Goal: Obtain resource: Obtain resource

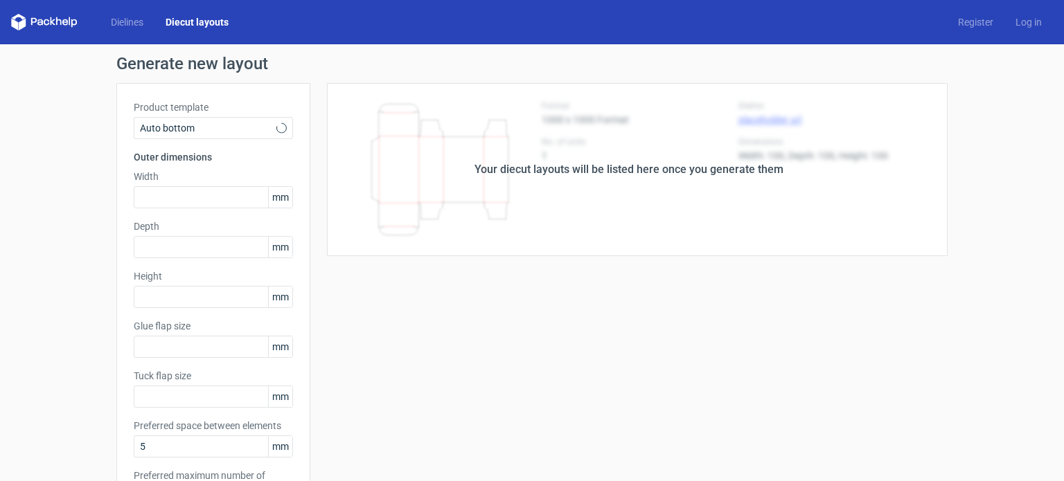
type input "10"
type input "12"
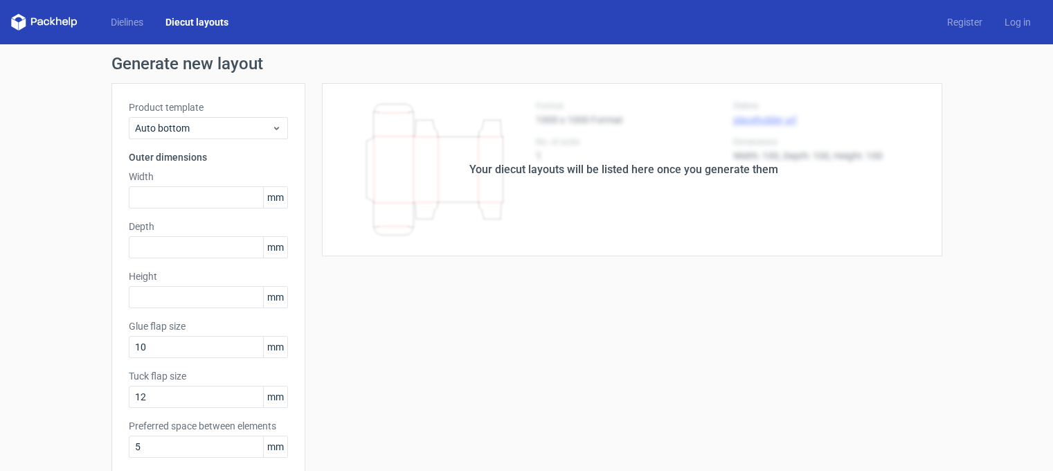
click at [176, 185] on div "Width mm" at bounding box center [208, 189] width 159 height 39
click at [174, 197] on input "text" at bounding box center [208, 197] width 159 height 22
type input "51"
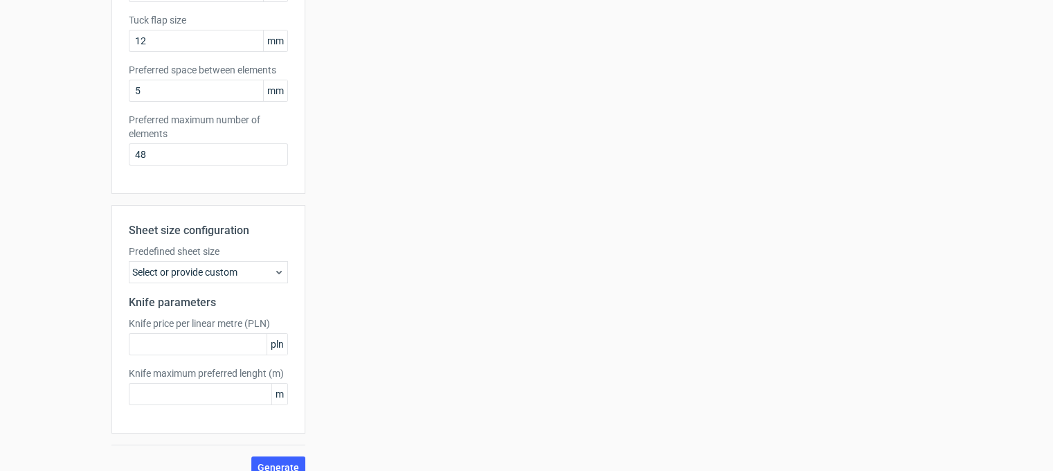
scroll to position [374, 0]
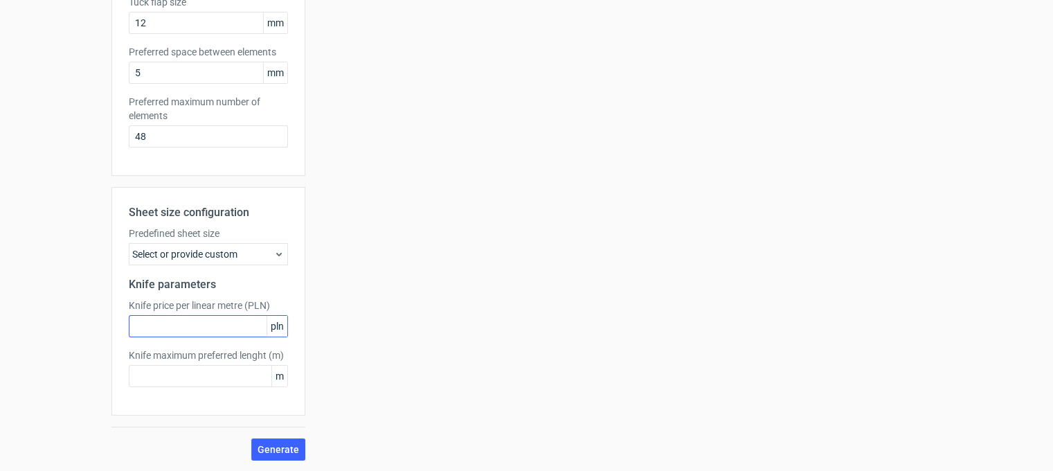
type input "99"
click at [187, 323] on input "text" at bounding box center [208, 326] width 159 height 22
click at [190, 370] on input "text" at bounding box center [208, 376] width 159 height 22
click at [283, 454] on span "Generate" at bounding box center [279, 450] width 42 height 10
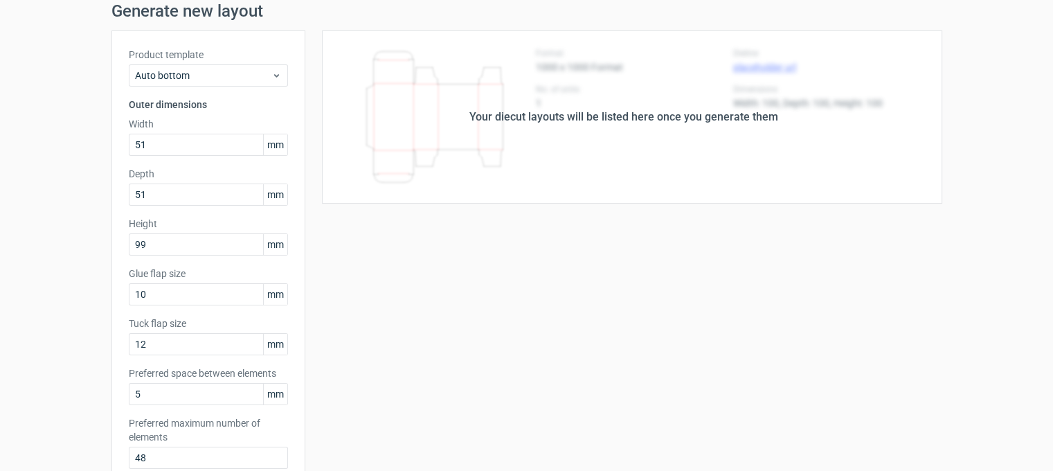
scroll to position [0, 0]
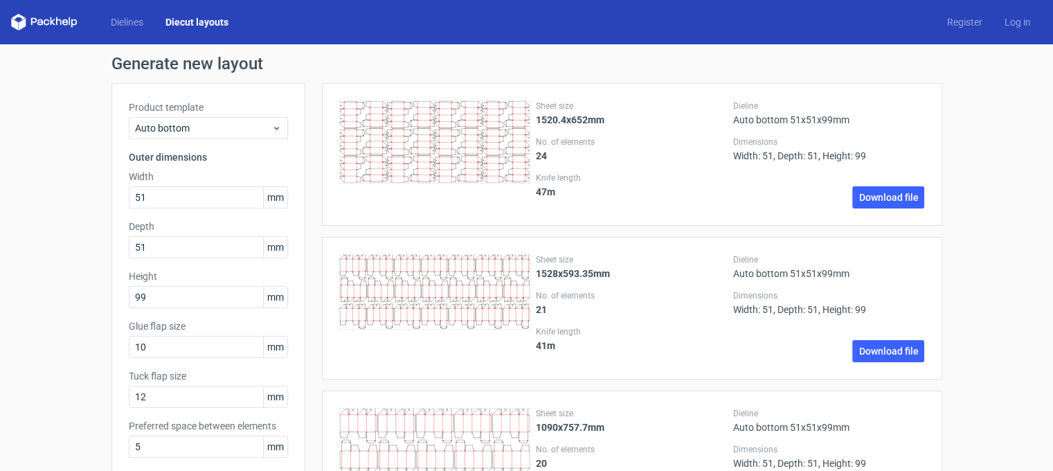
click at [482, 148] on icon at bounding box center [435, 141] width 192 height 83
click at [868, 202] on link "Download file" at bounding box center [889, 197] width 72 height 22
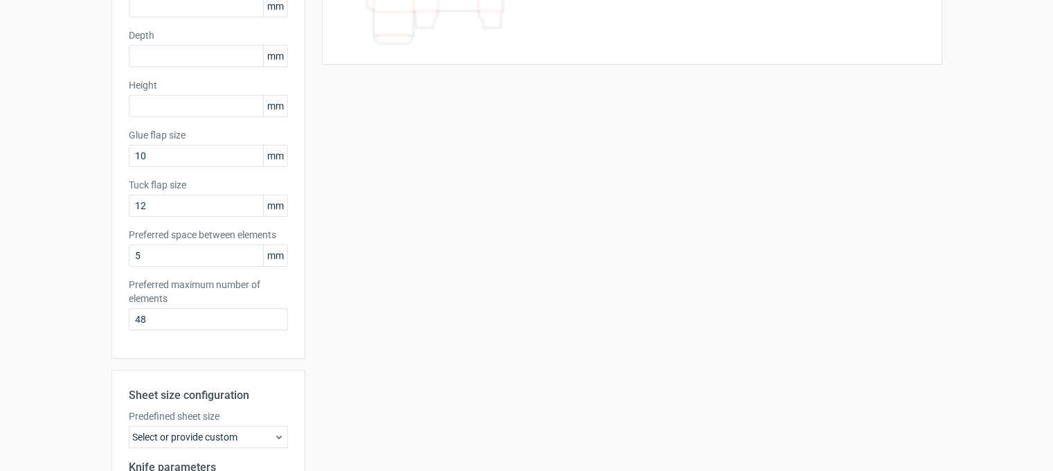
scroll to position [235, 0]
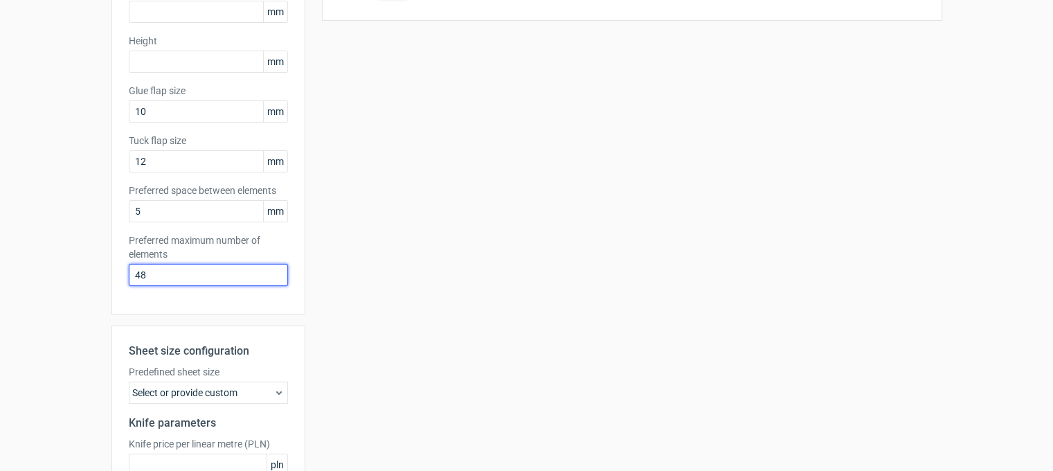
drag, startPoint x: 154, startPoint y: 279, endPoint x: 114, endPoint y: 279, distance: 40.2
click at [114, 279] on div "Product template Auto bottom Outer dimensions Width mm Depth mm Height mm Glue …" at bounding box center [208, 81] width 194 height 467
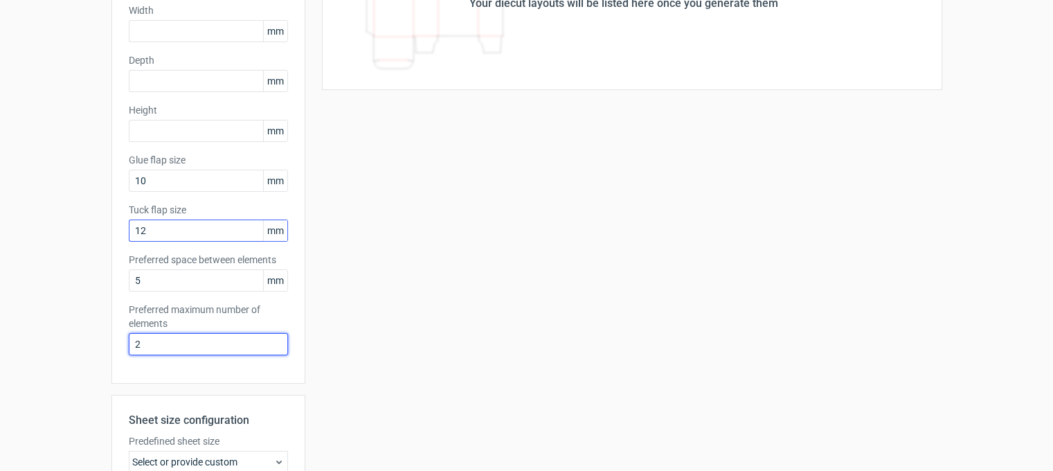
type input "2"
drag, startPoint x: 152, startPoint y: 226, endPoint x: 111, endPoint y: 233, distance: 40.6
click at [111, 233] on div "Product template Auto bottom Outer dimensions Width mm Depth mm Height mm Glue …" at bounding box center [208, 150] width 194 height 467
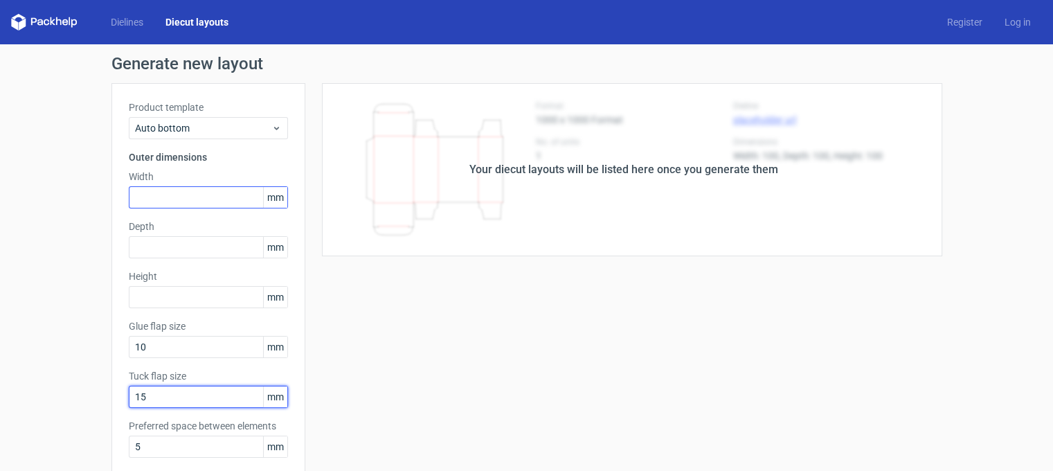
type input "15"
click at [158, 204] on input "text" at bounding box center [208, 197] width 159 height 22
type input "51"
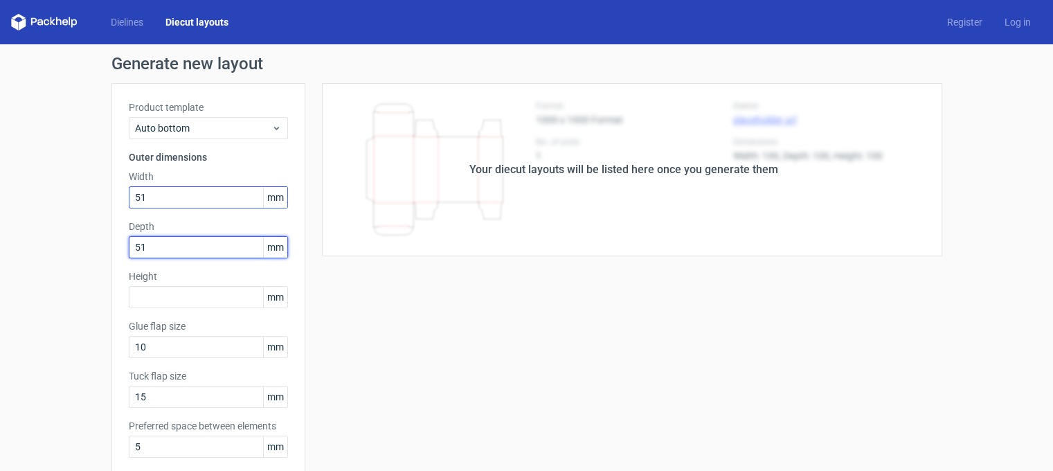
type input "51"
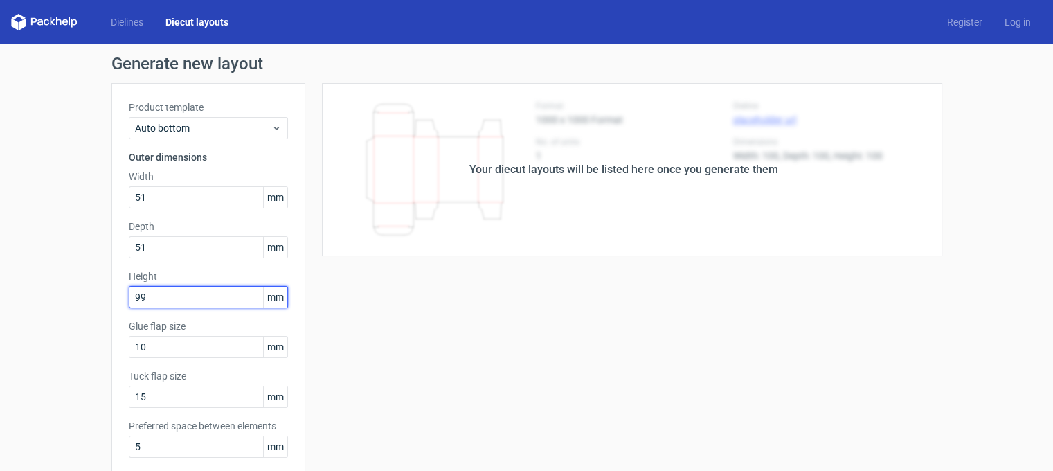
type input "99"
